Goal: Information Seeking & Learning: Learn about a topic

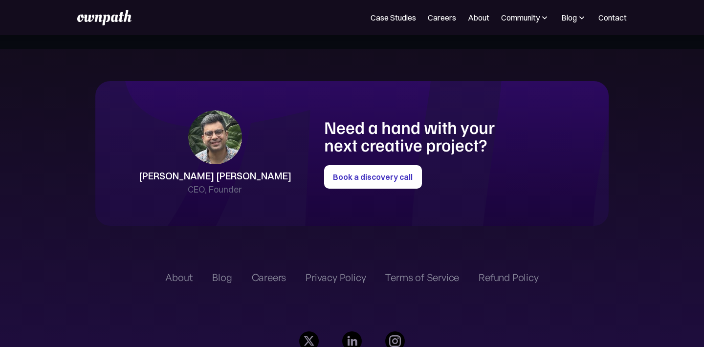
scroll to position [2297, 0]
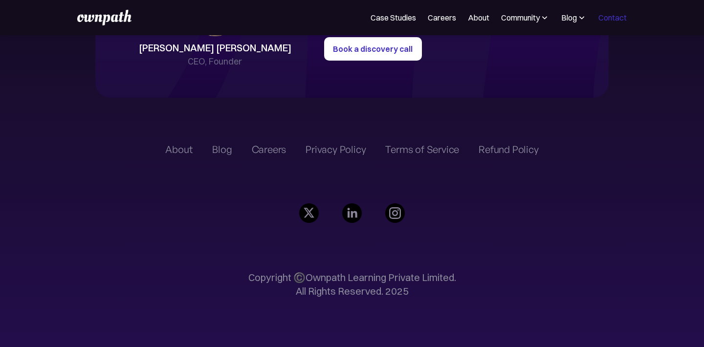
click at [607, 18] on link "Contact" at bounding box center [612, 18] width 28 height 12
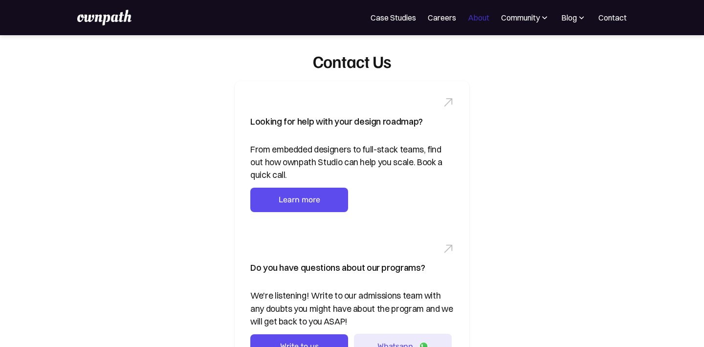
click at [475, 17] on link "About" at bounding box center [478, 18] width 21 height 12
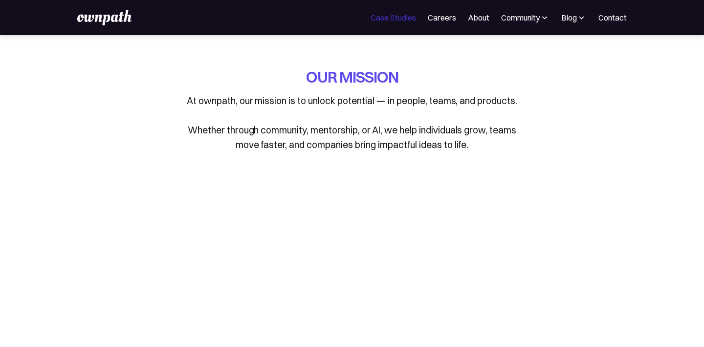
click at [385, 21] on link "Case Studies" at bounding box center [392, 18] width 45 height 12
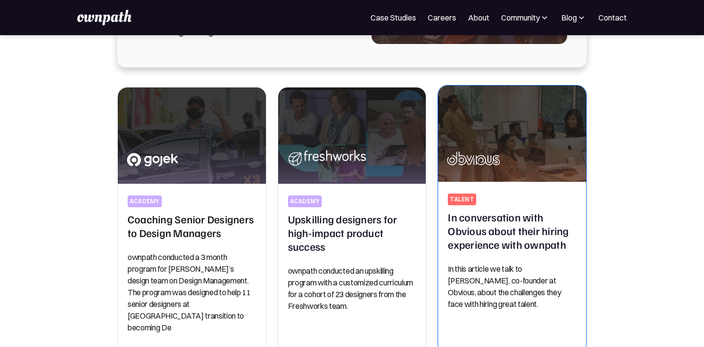
scroll to position [189, 0]
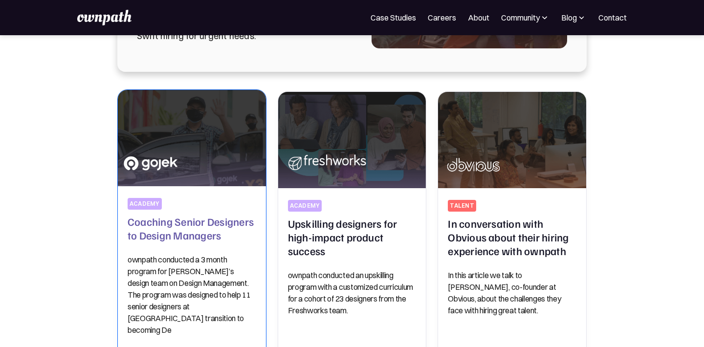
click at [173, 296] on p "ownpath conducted a 3 month program for Gojek’s design team on Design Managemen…" at bounding box center [192, 295] width 129 height 82
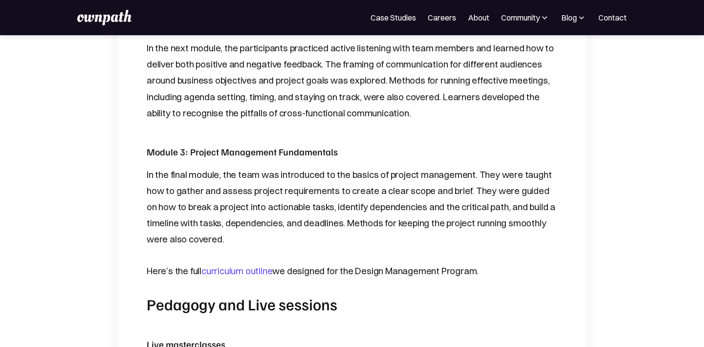
scroll to position [814, 0]
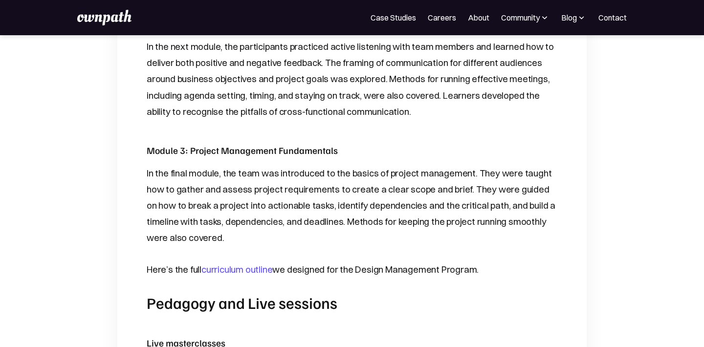
click at [239, 264] on link "curriculum outline" at bounding box center [236, 269] width 71 height 11
